Goal: Information Seeking & Learning: Learn about a topic

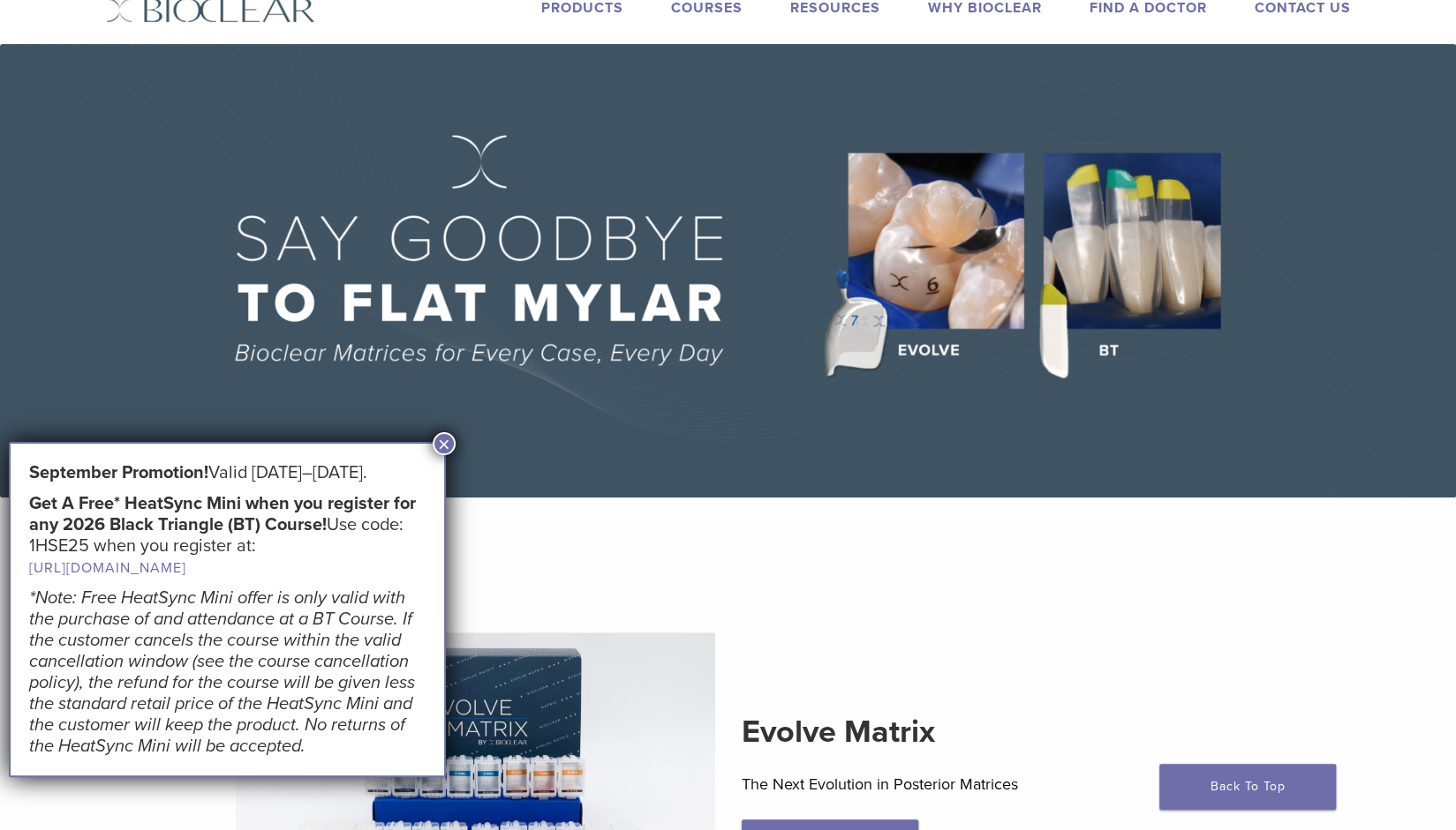
scroll to position [89, 0]
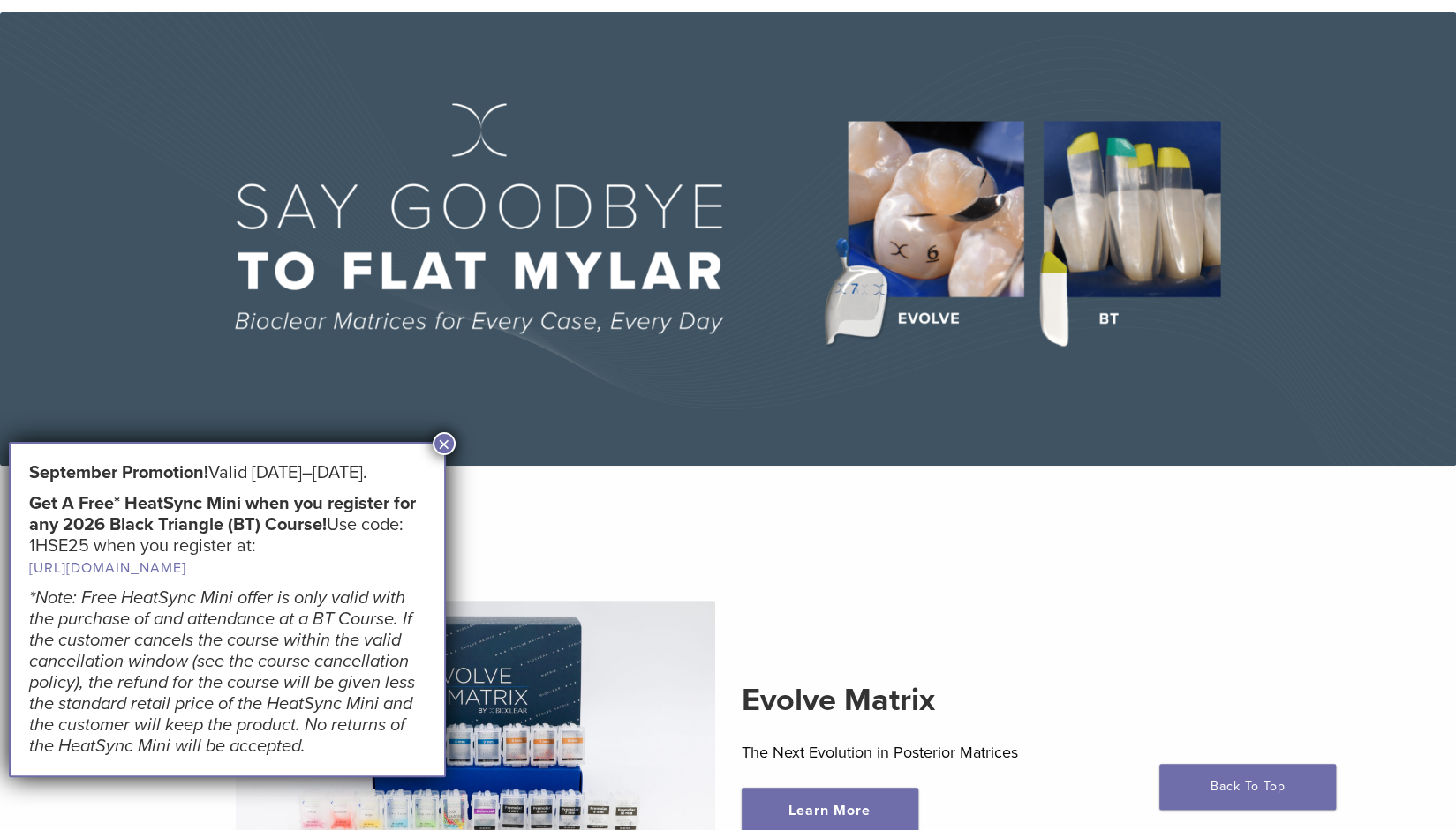
click at [446, 435] on button "×" at bounding box center [444, 444] width 23 height 23
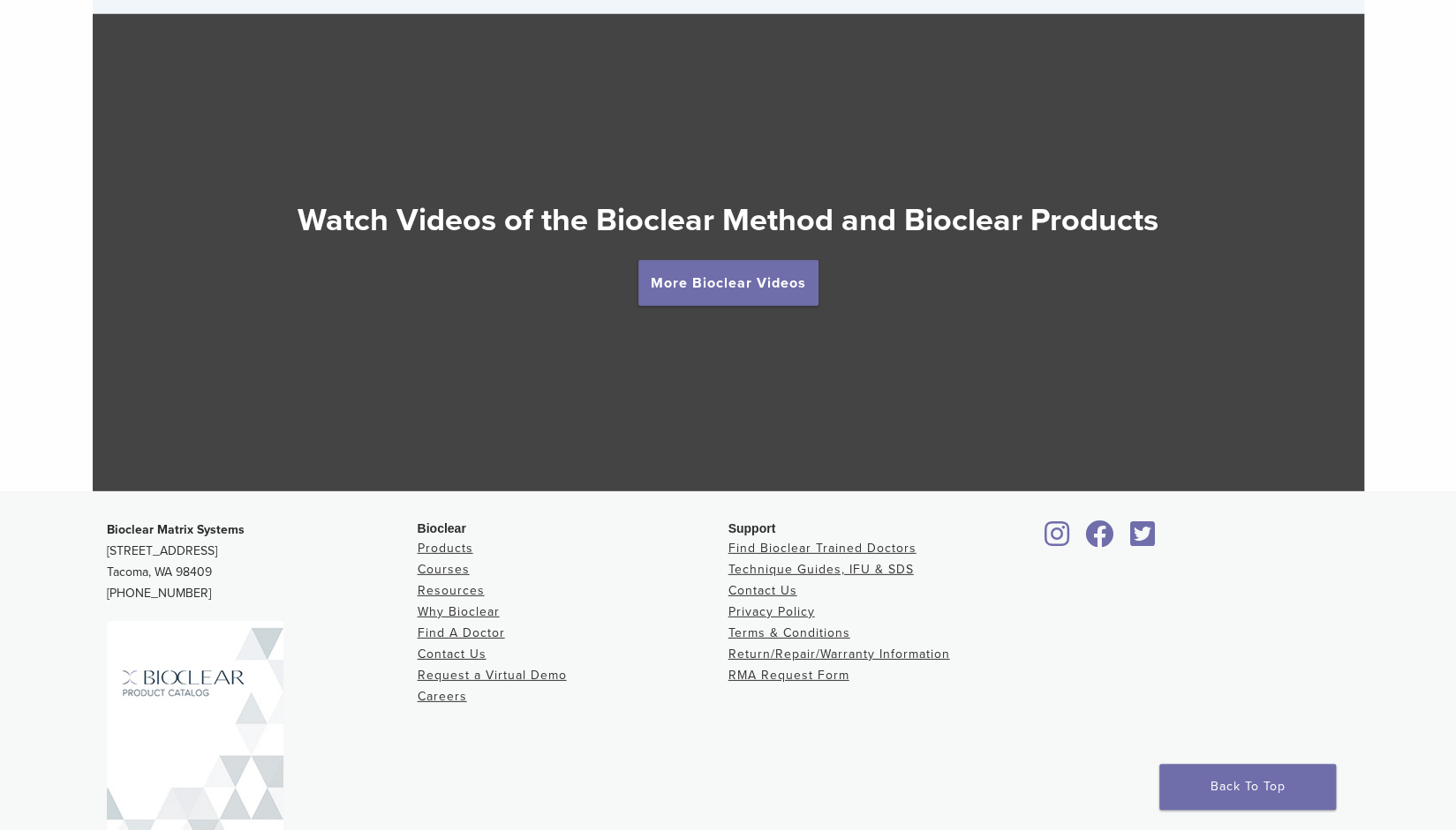
scroll to position [3176, 0]
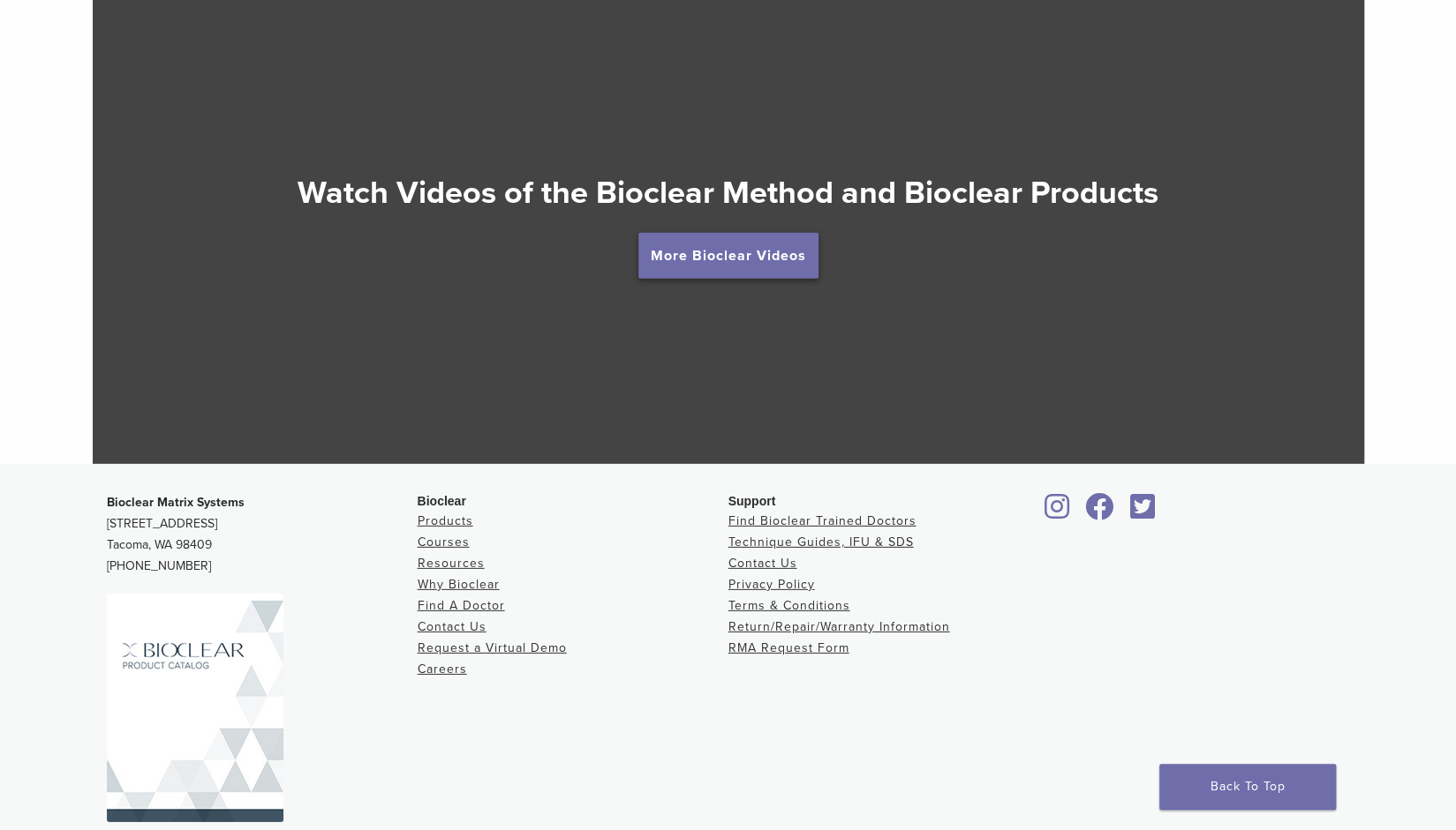
click at [712, 266] on link "More Bioclear Videos" at bounding box center [728, 256] width 180 height 46
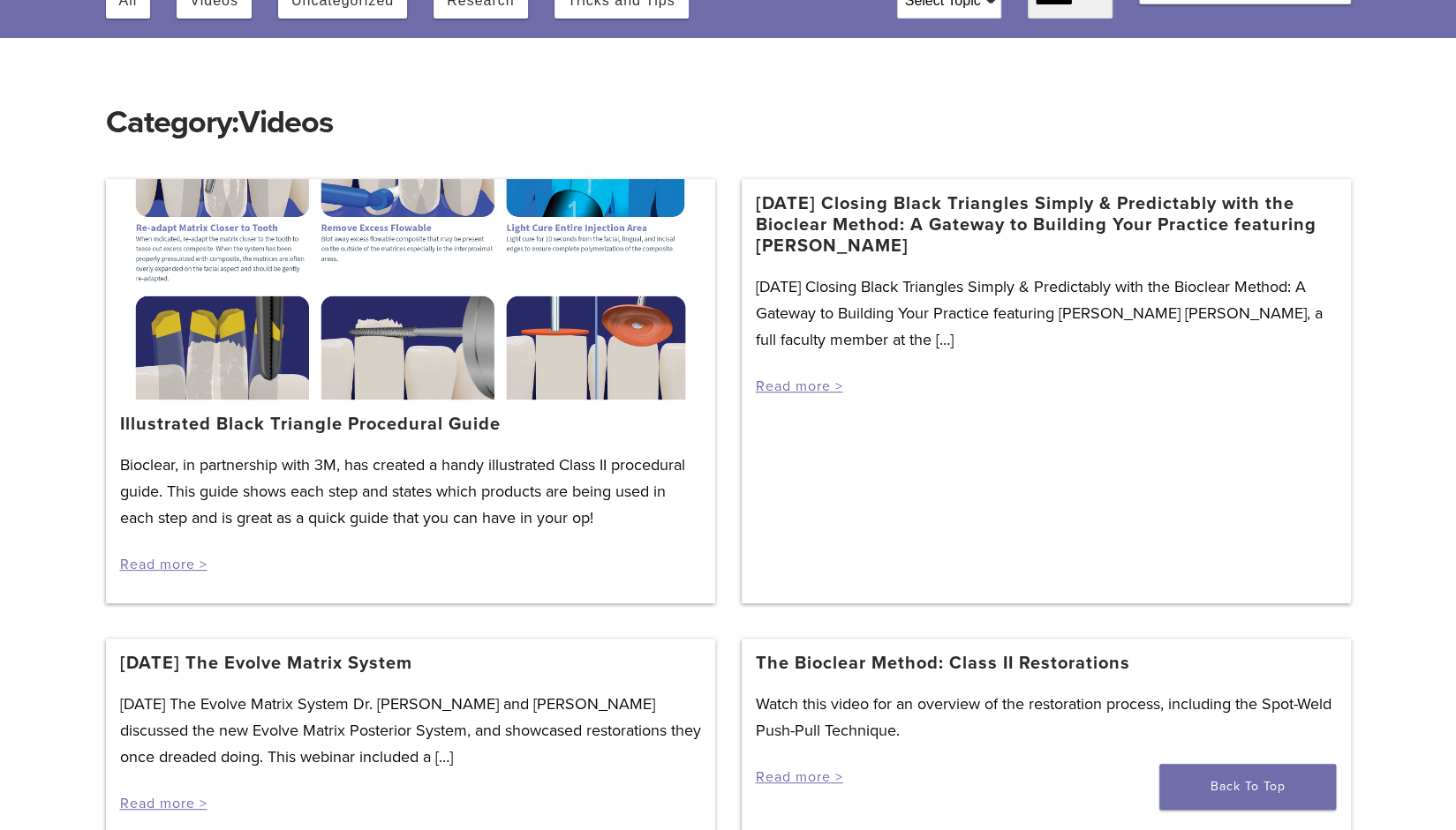
scroll to position [176, 0]
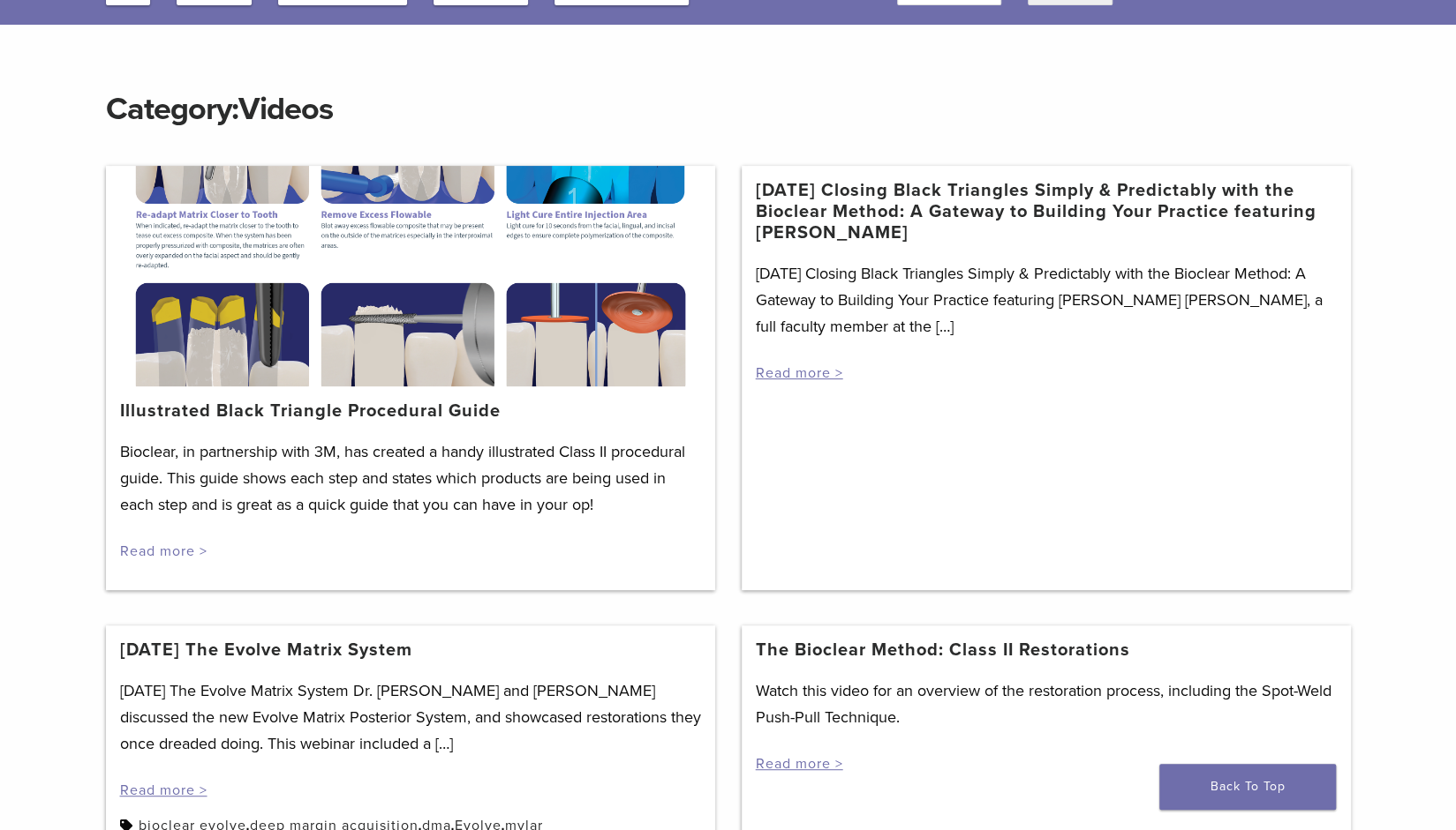
click at [167, 543] on link "Read more >" at bounding box center [163, 551] width 88 height 18
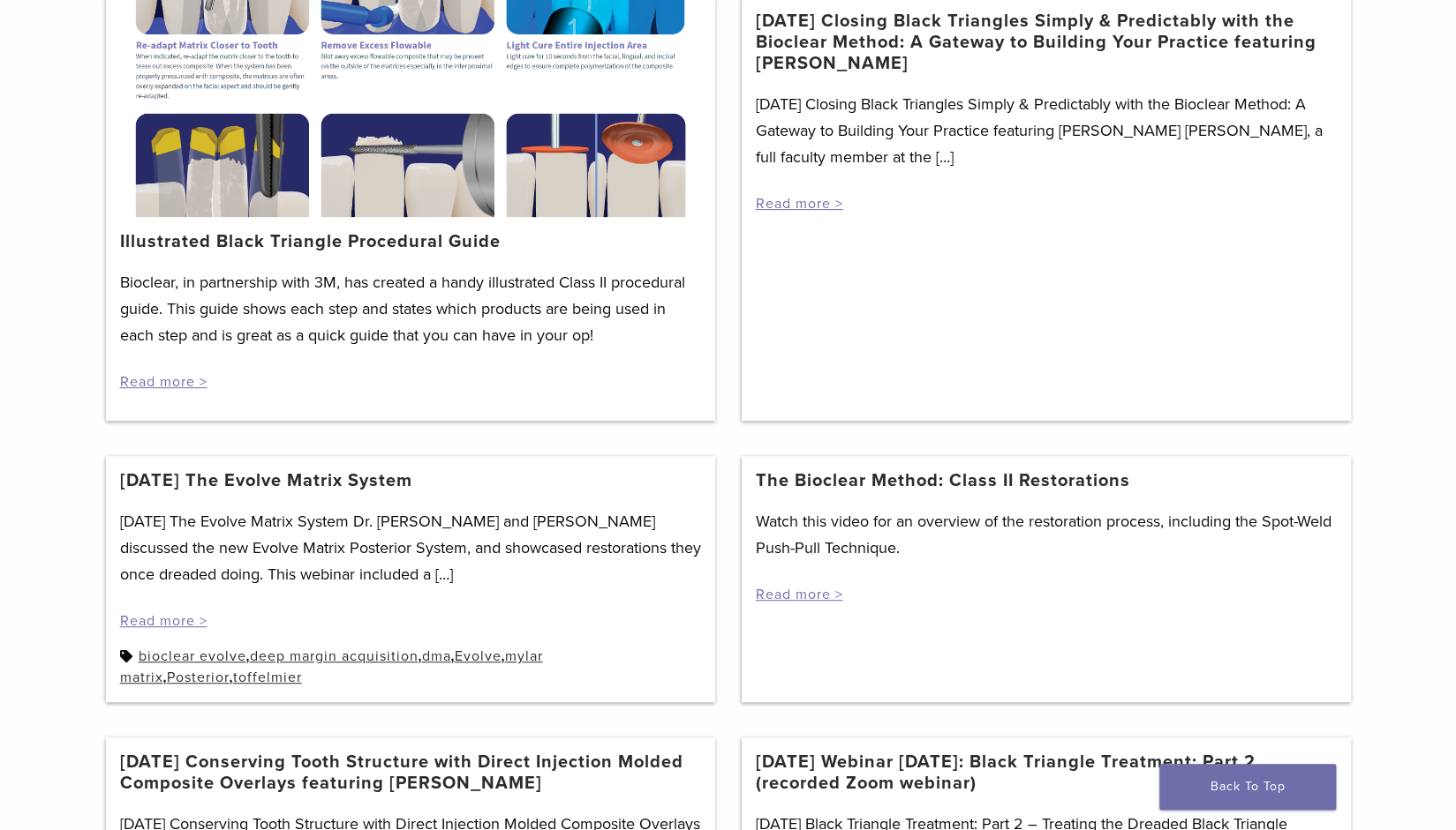
scroll to position [353, 0]
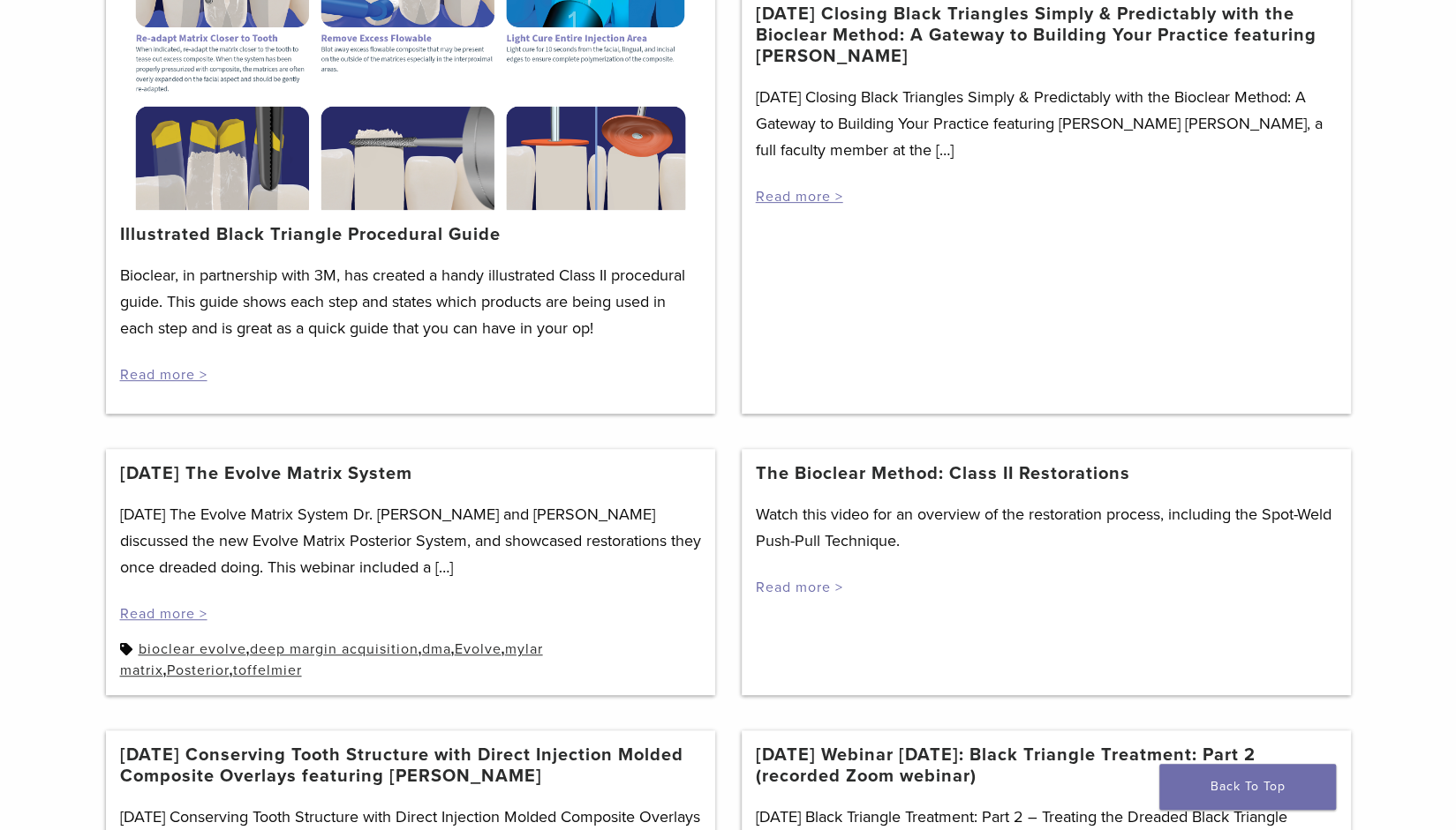
click at [787, 582] on link "Read more >" at bounding box center [799, 587] width 88 height 18
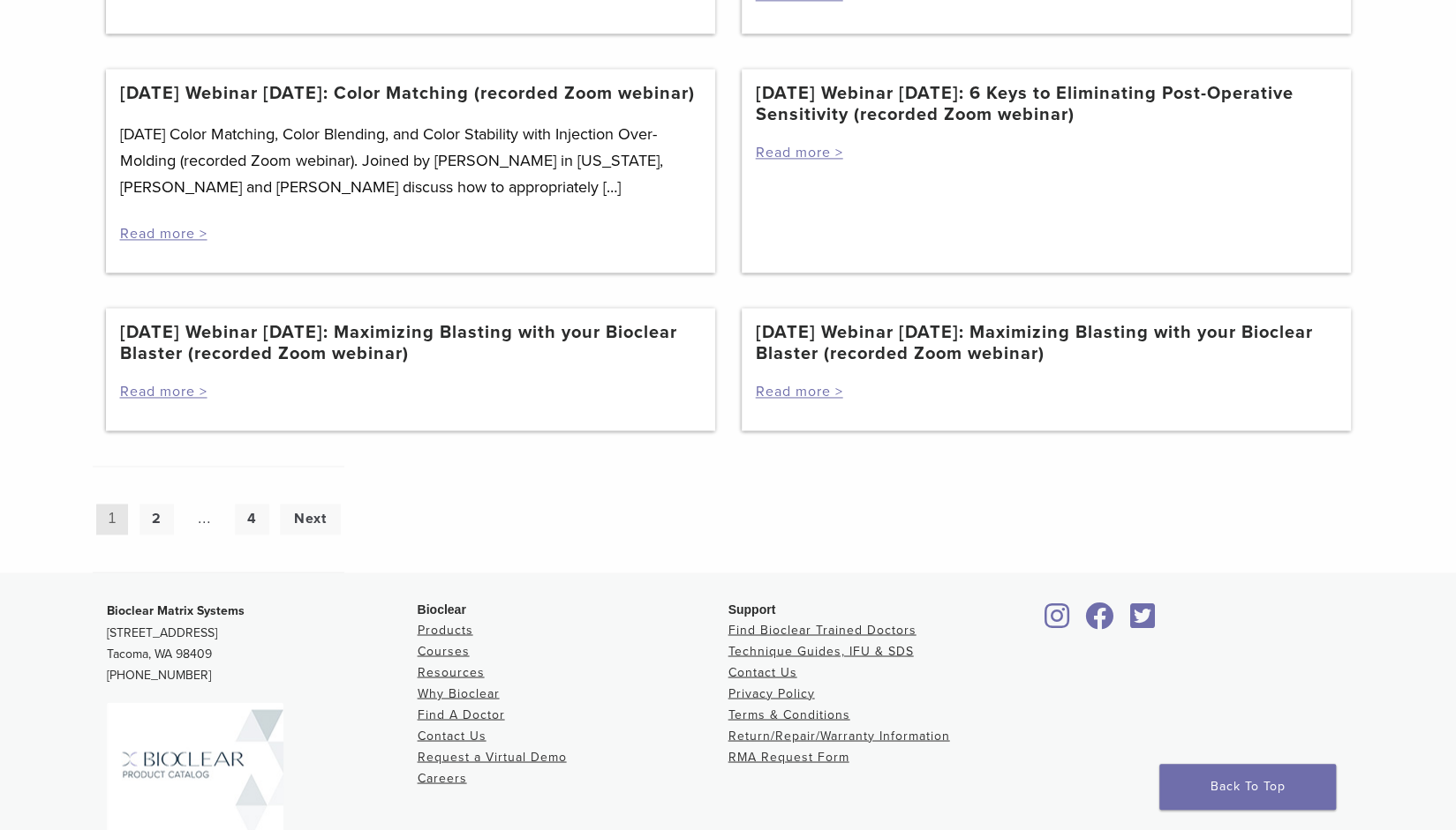
scroll to position [1588, 0]
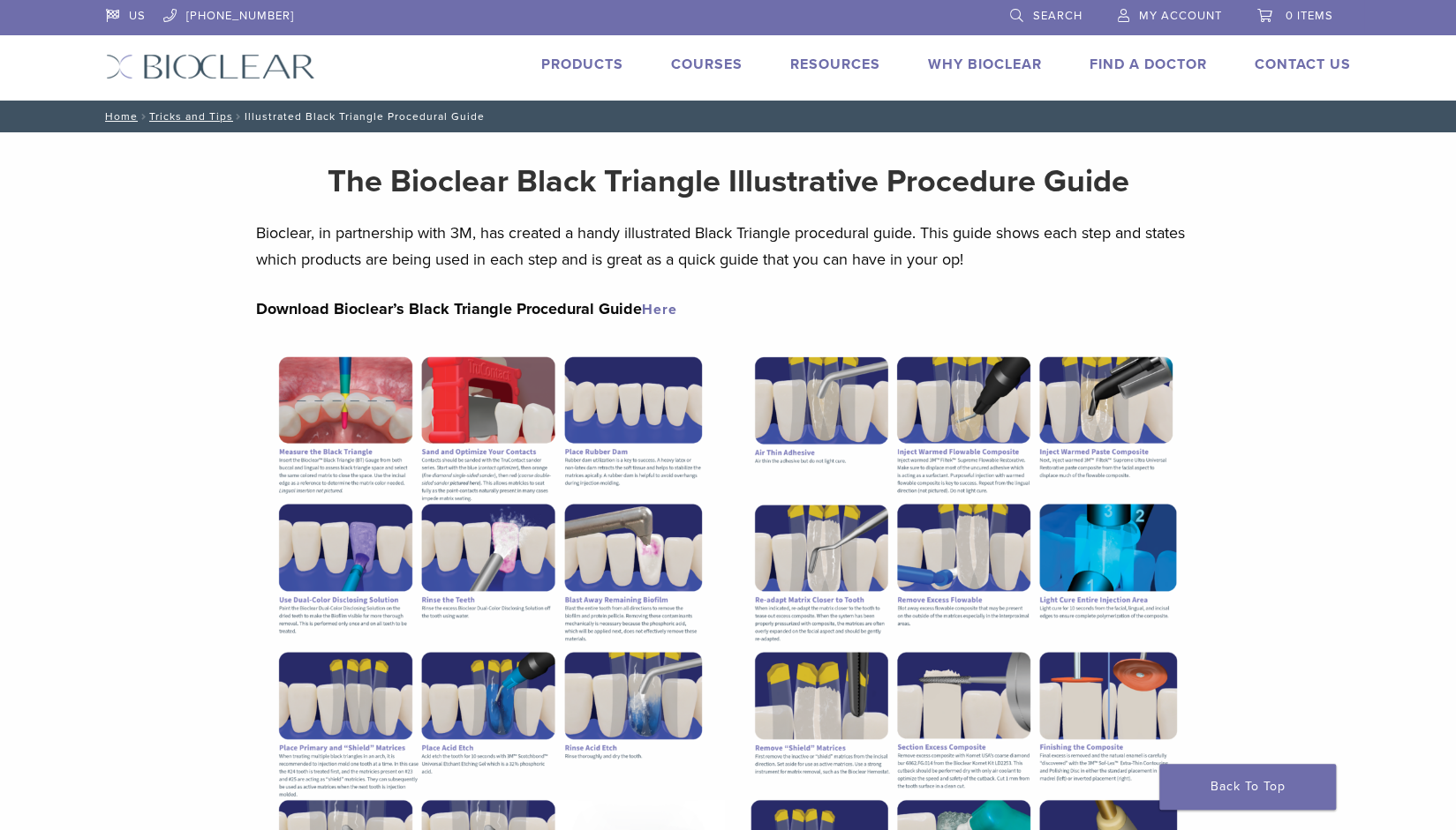
click at [657, 312] on link "Here" at bounding box center [660, 309] width 35 height 18
click at [584, 61] on link "Products" at bounding box center [581, 64] width 82 height 18
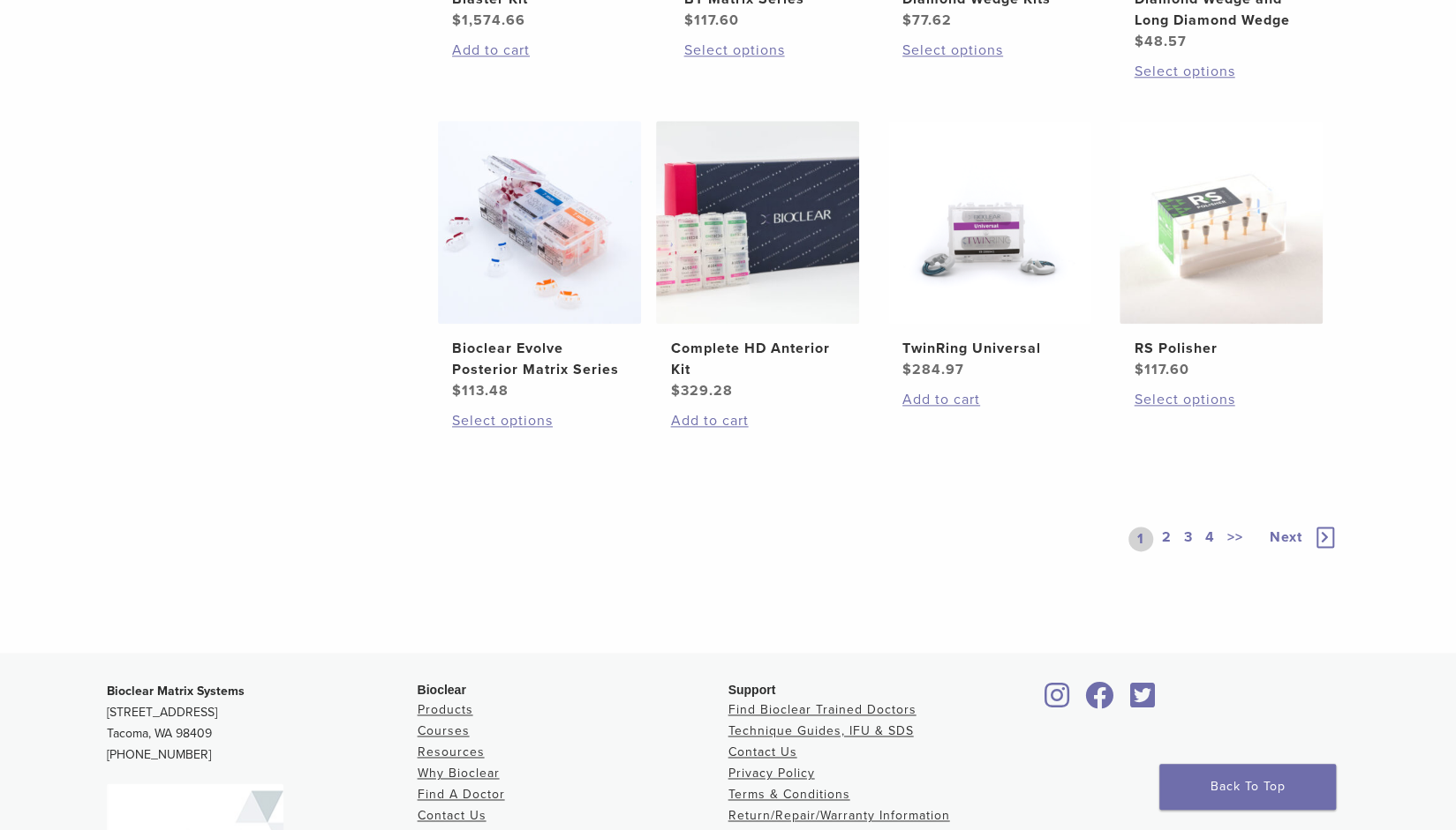
scroll to position [1323, 0]
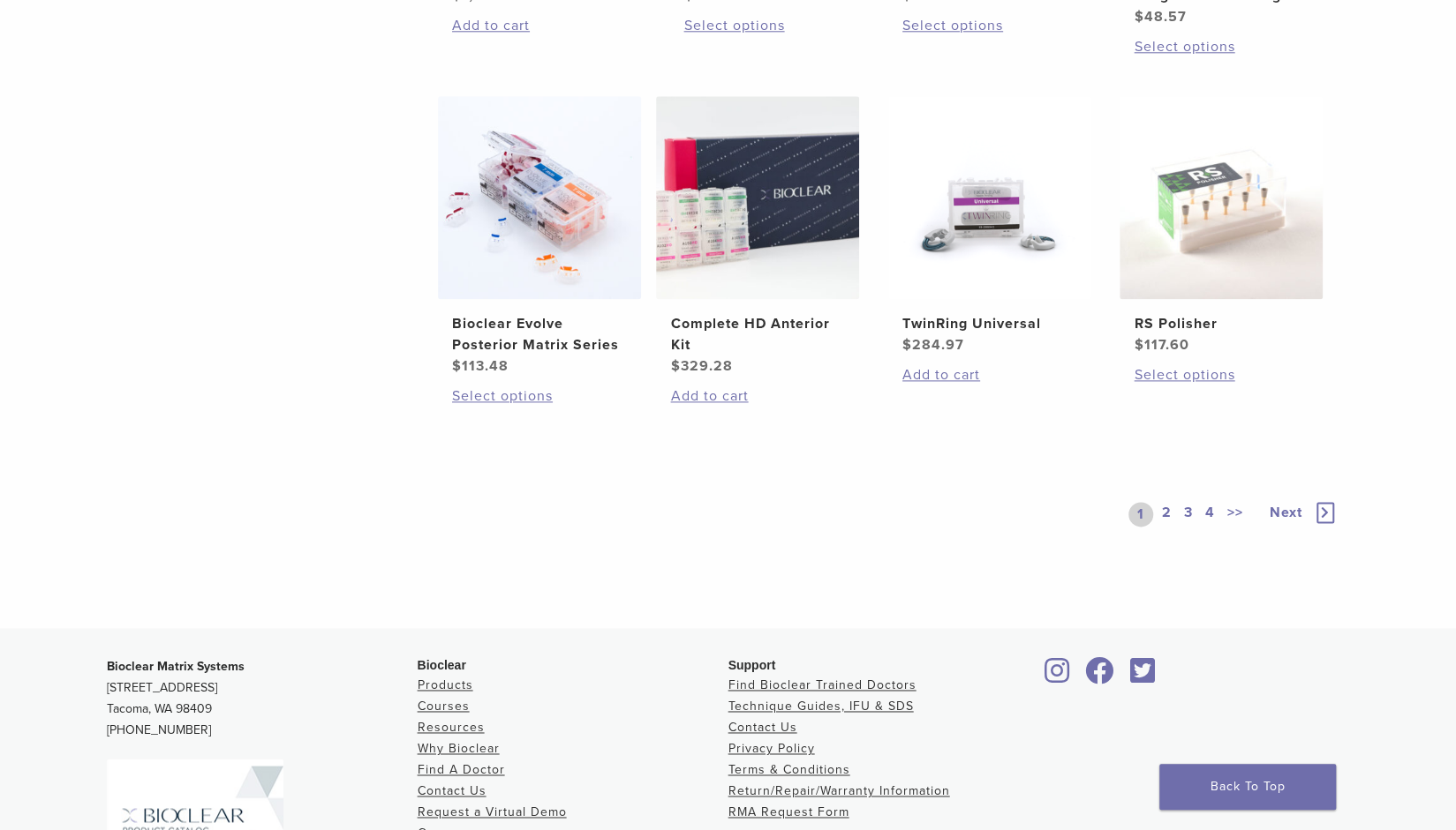
click at [1281, 509] on span "Next" at bounding box center [1285, 512] width 32 height 18
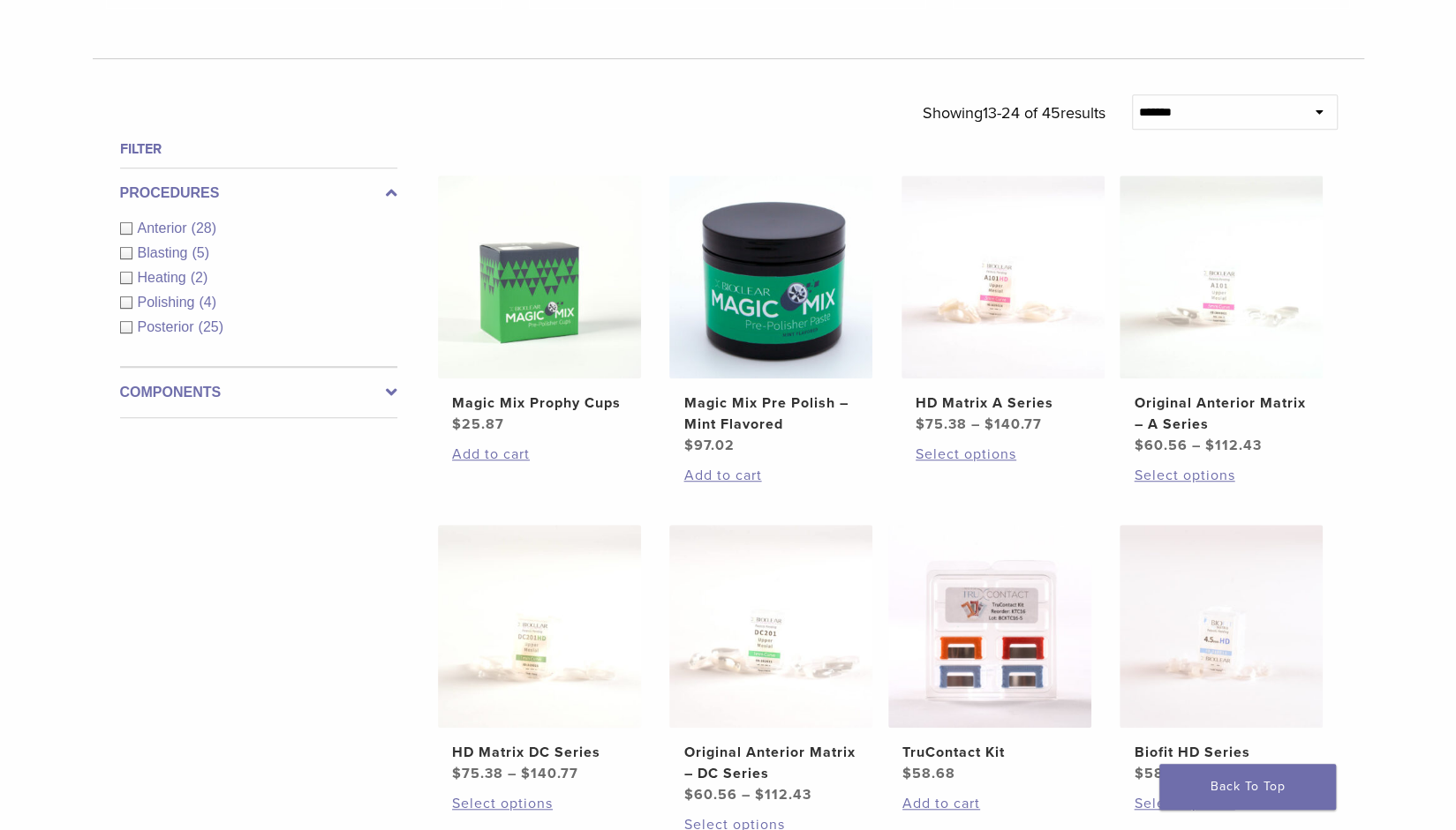
scroll to position [529, 0]
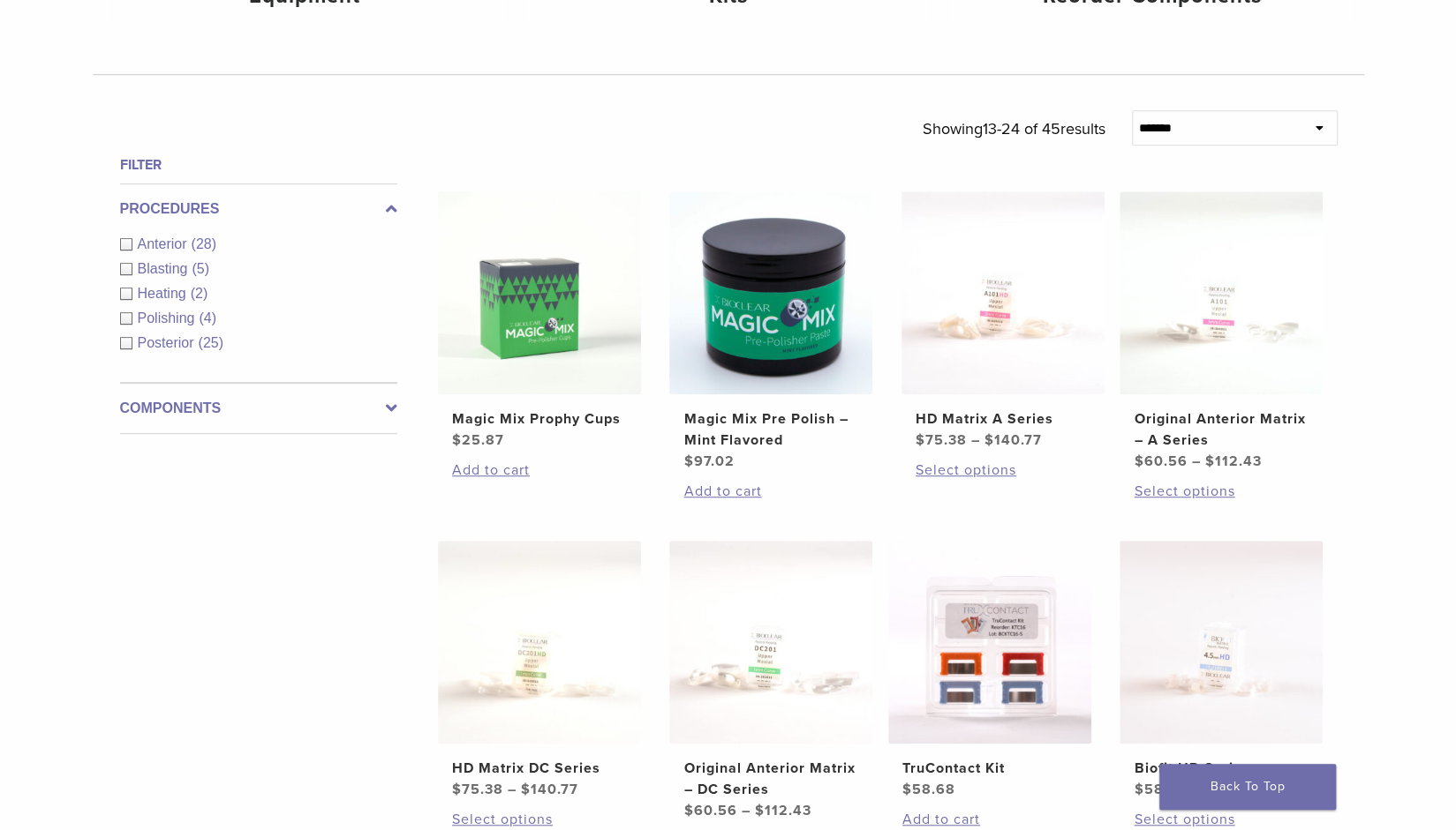
click at [166, 290] on span "Heating" at bounding box center [163, 293] width 53 height 15
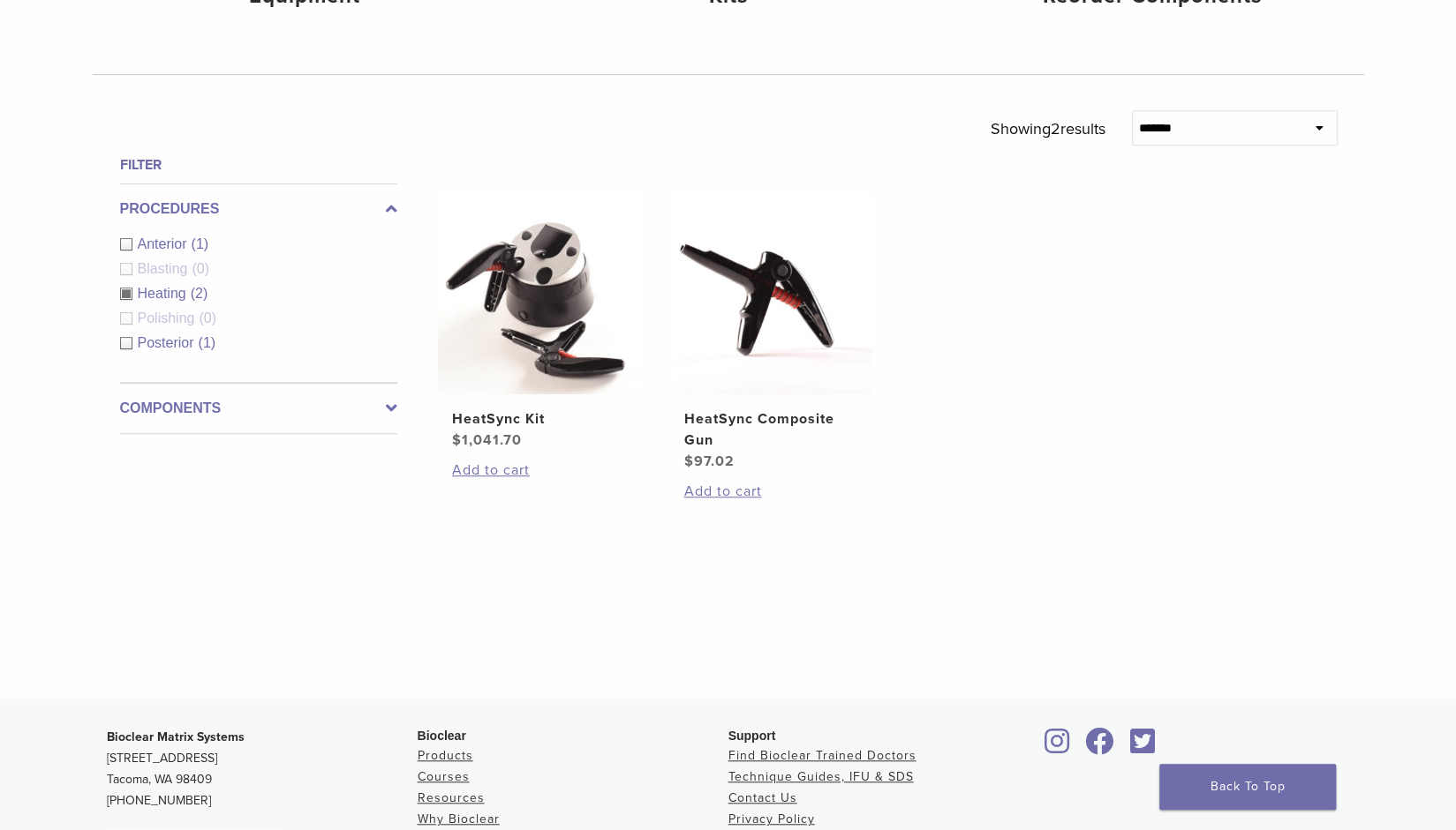
click at [164, 290] on span "Heating" at bounding box center [163, 293] width 53 height 15
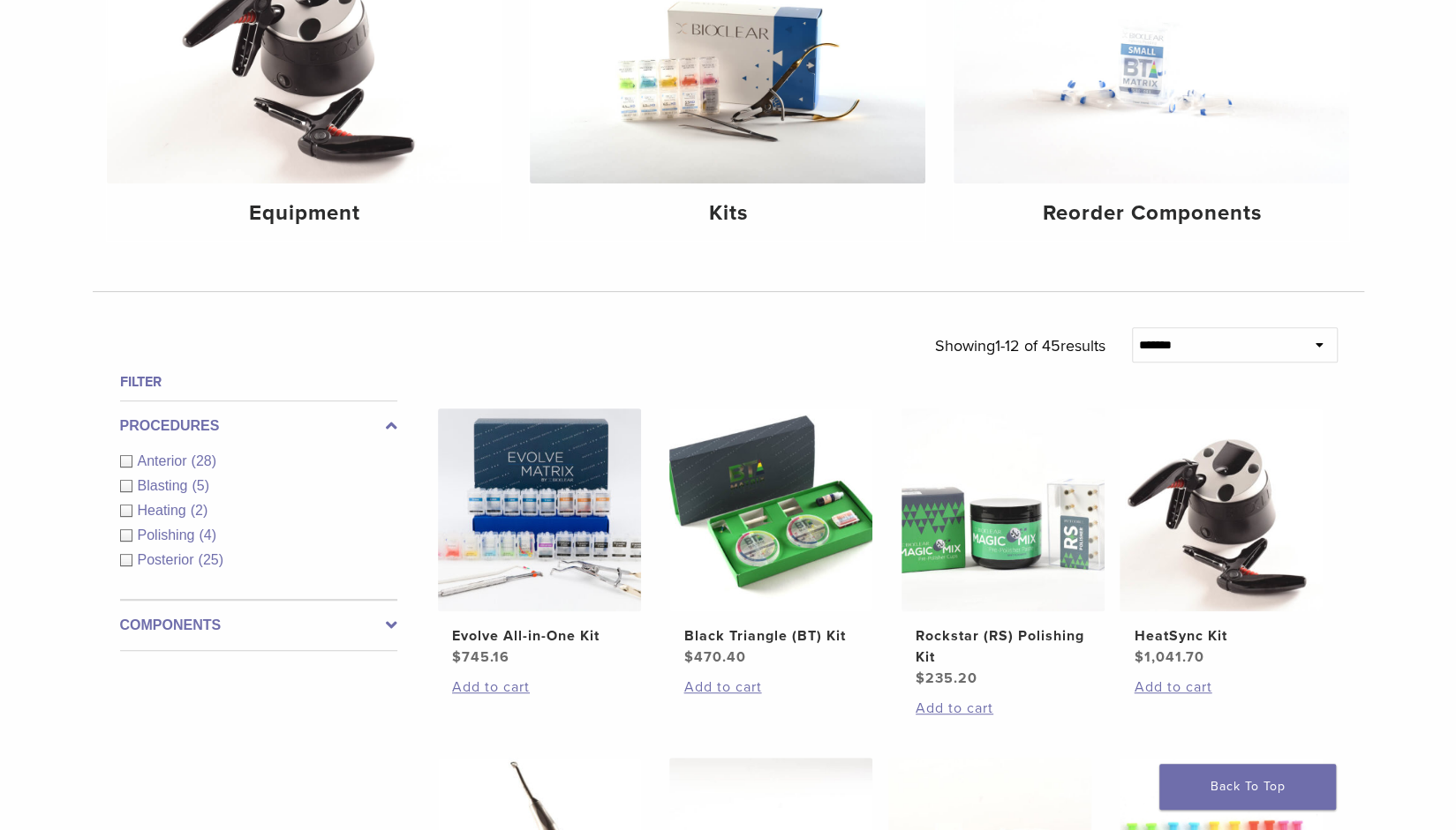
scroll to position [176, 0]
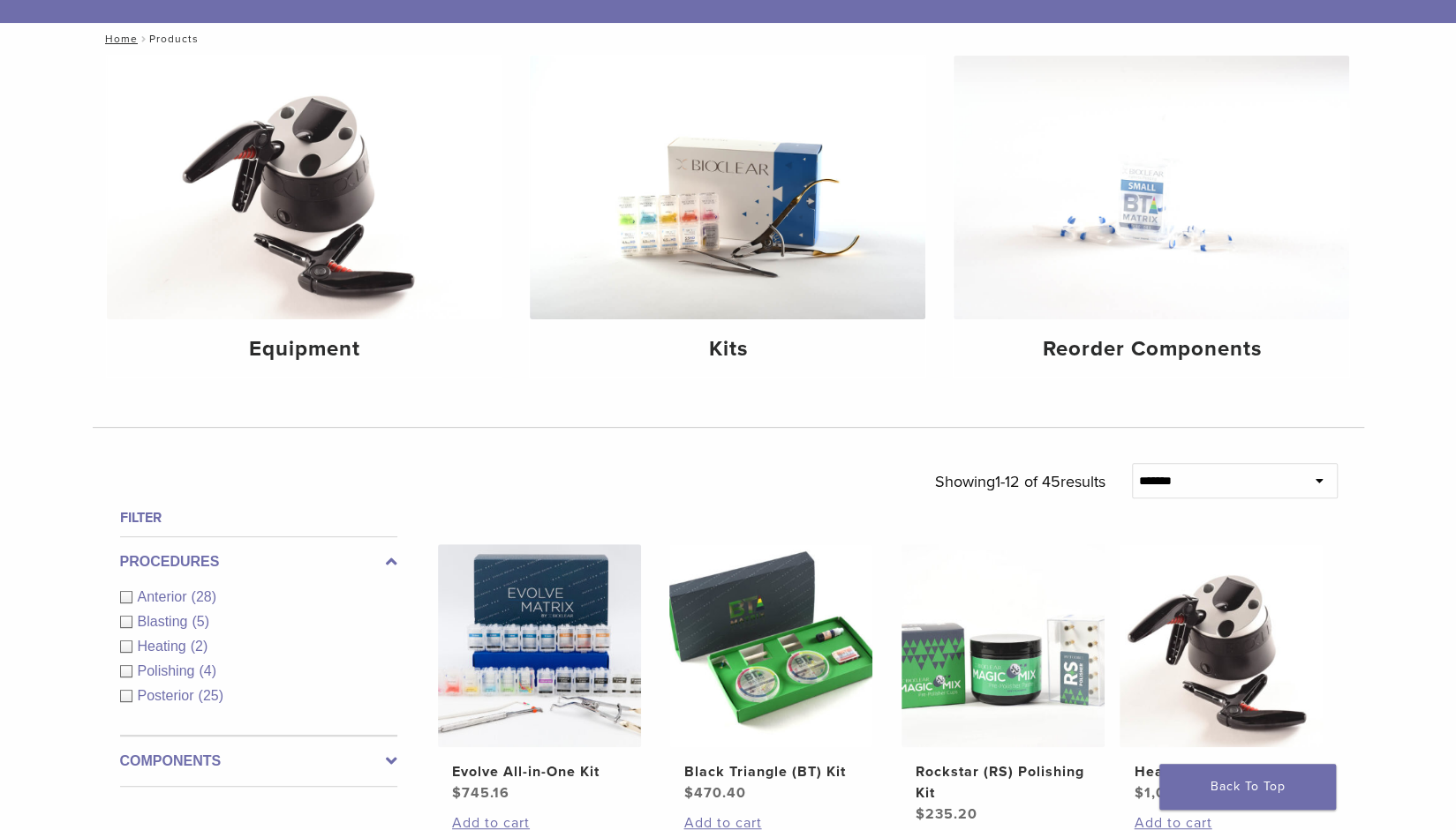
scroll to position [529, 0]
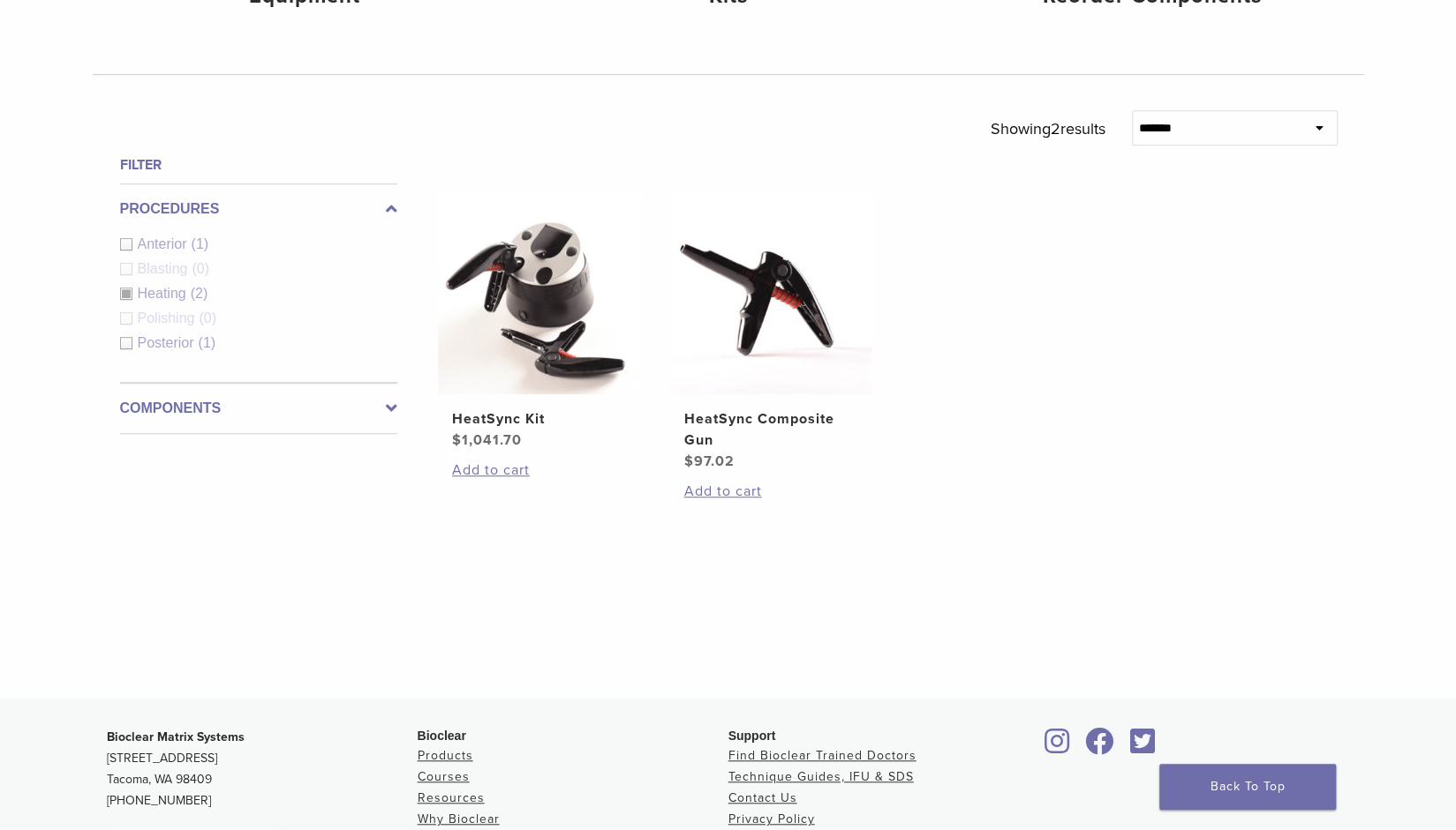
scroll to position [819, 0]
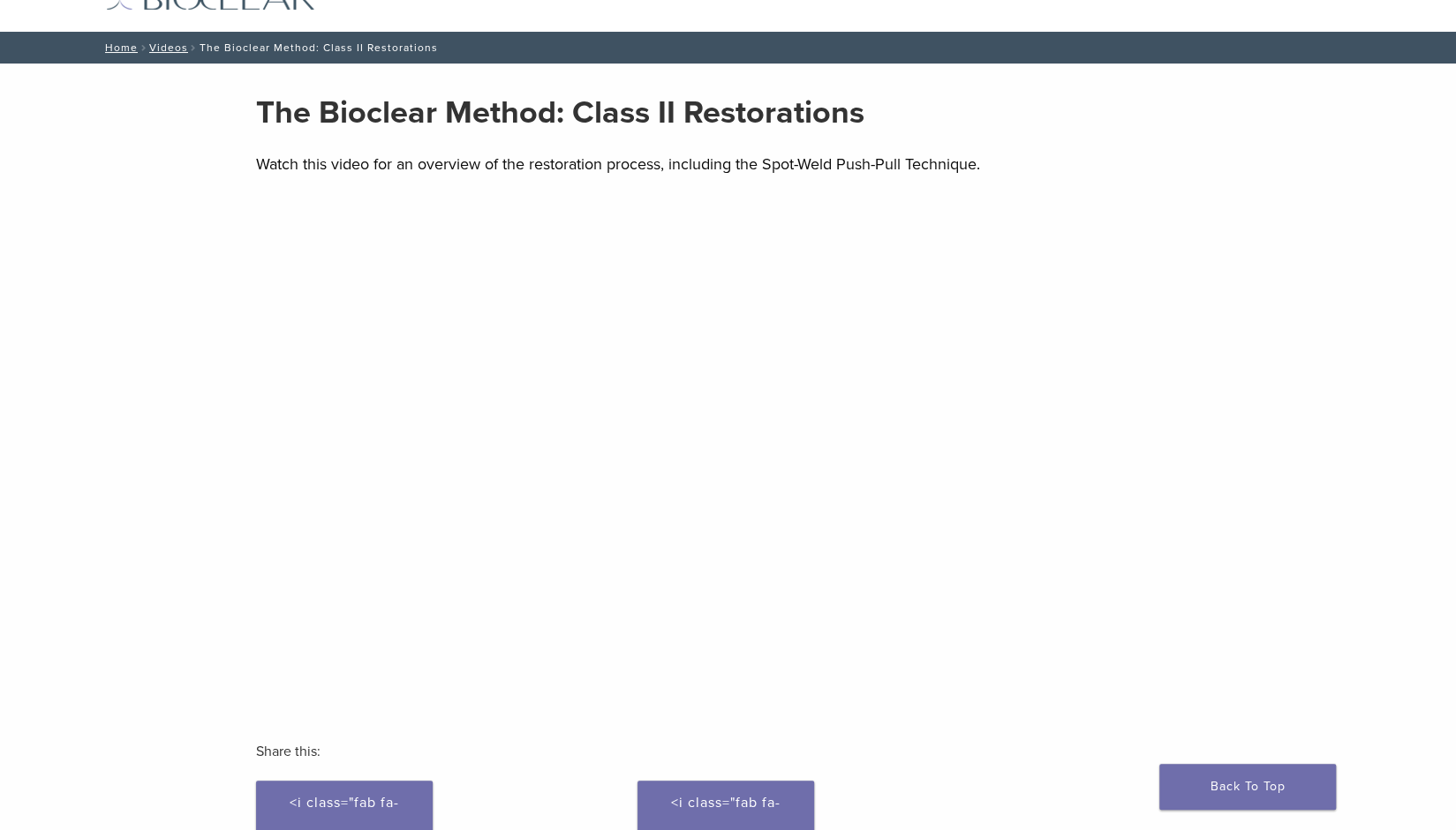
scroll to position [89, 0]
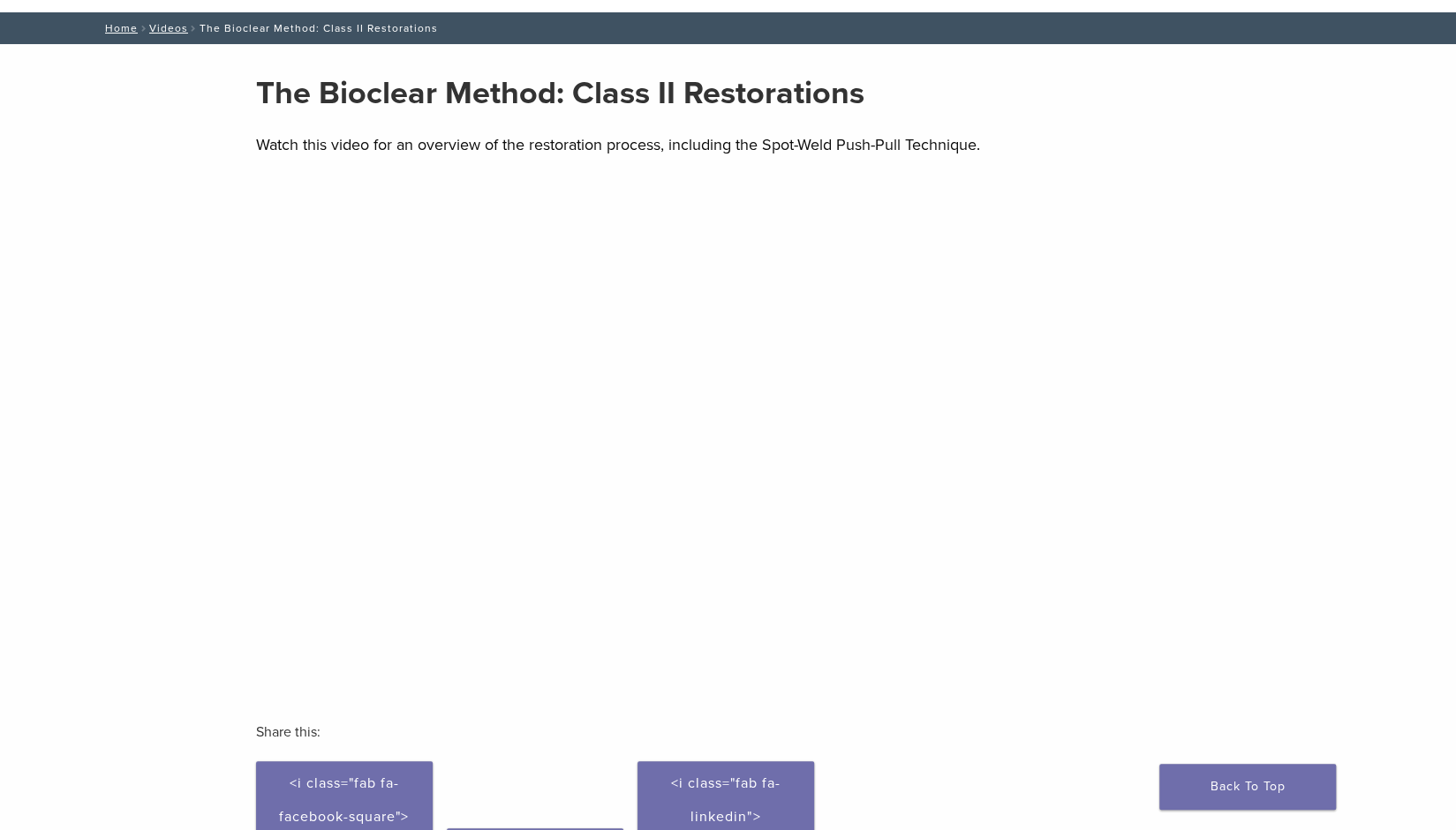
click at [1282, 533] on div "Section builder not enabled for post $post_id The Bioclear Method: Class II Res…" at bounding box center [728, 550] width 1456 height 1011
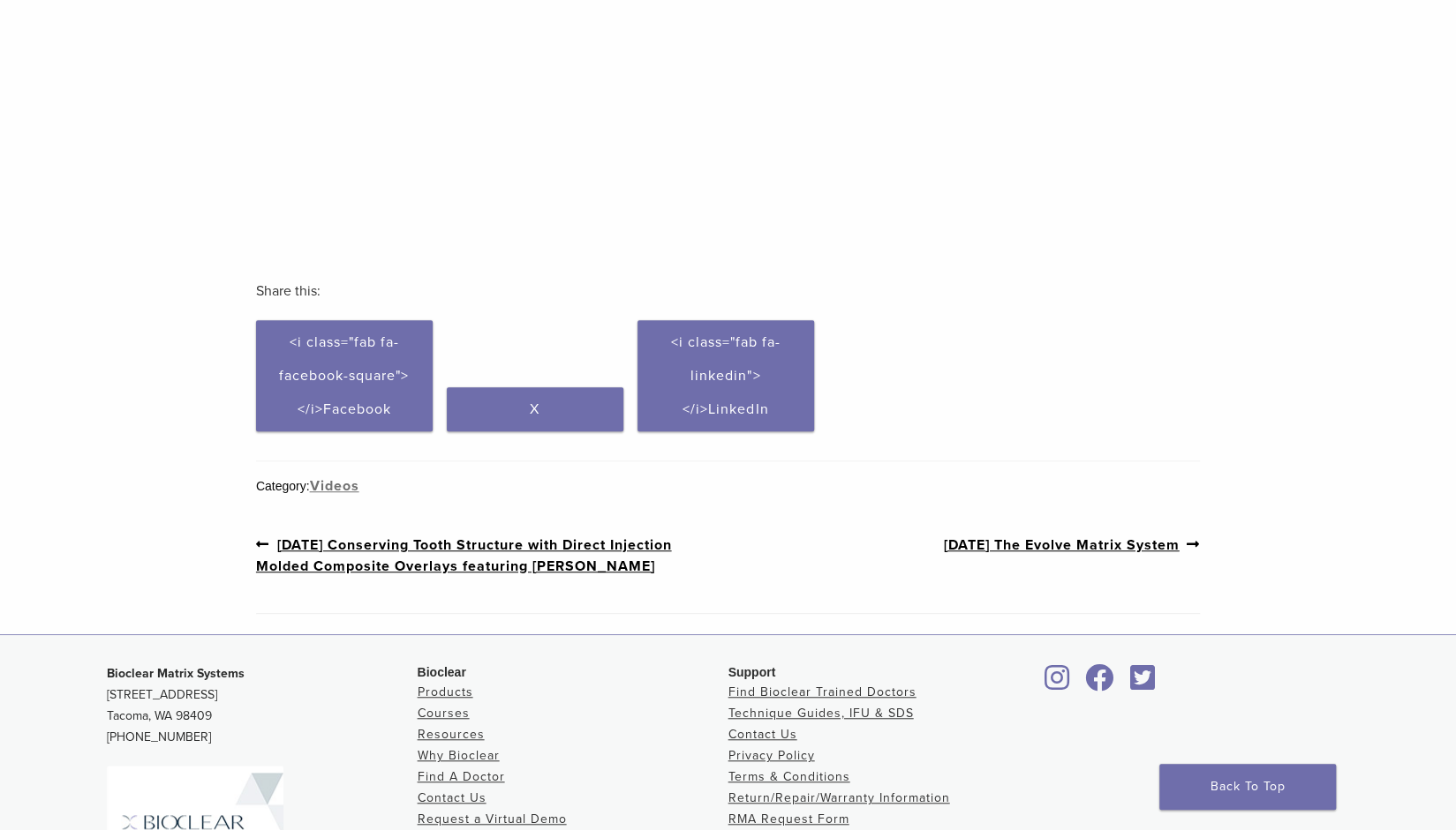
scroll to position [265, 0]
